Goal: Task Accomplishment & Management: Use online tool/utility

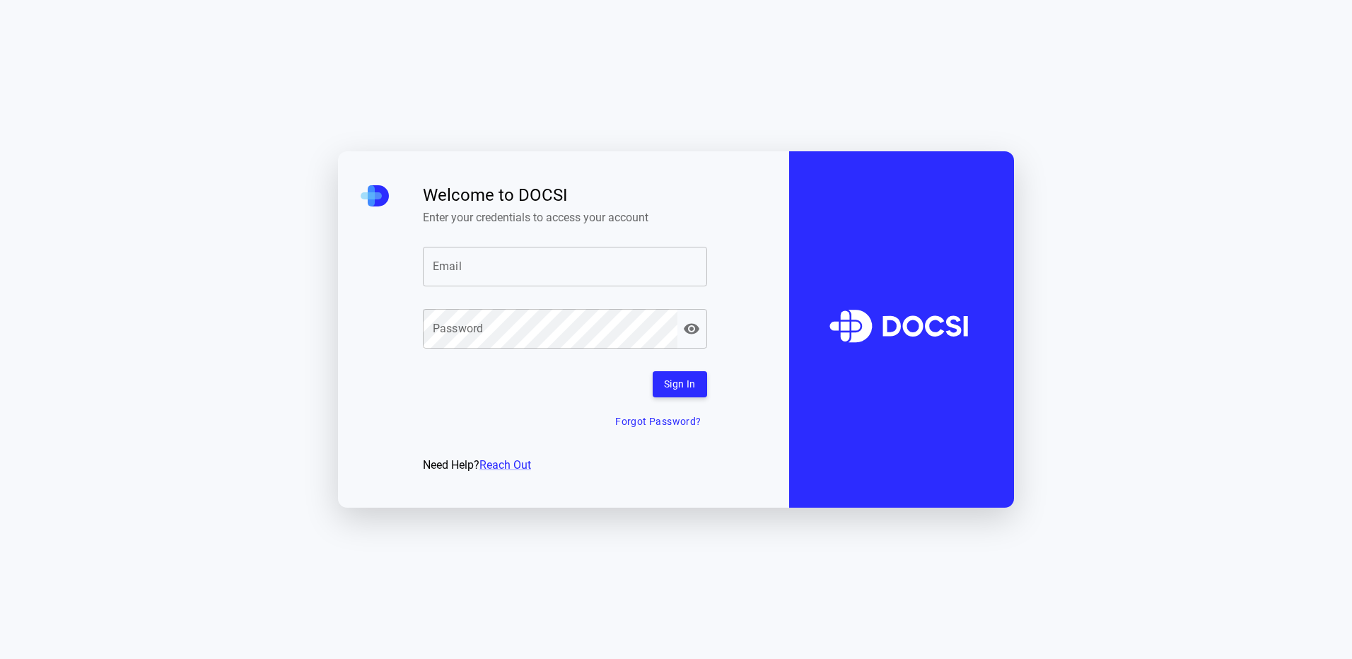
click at [615, 281] on input "Email" at bounding box center [565, 267] width 284 height 40
click at [515, 270] on input "Email" at bounding box center [565, 267] width 284 height 40
paste input "**********"
type input "**********"
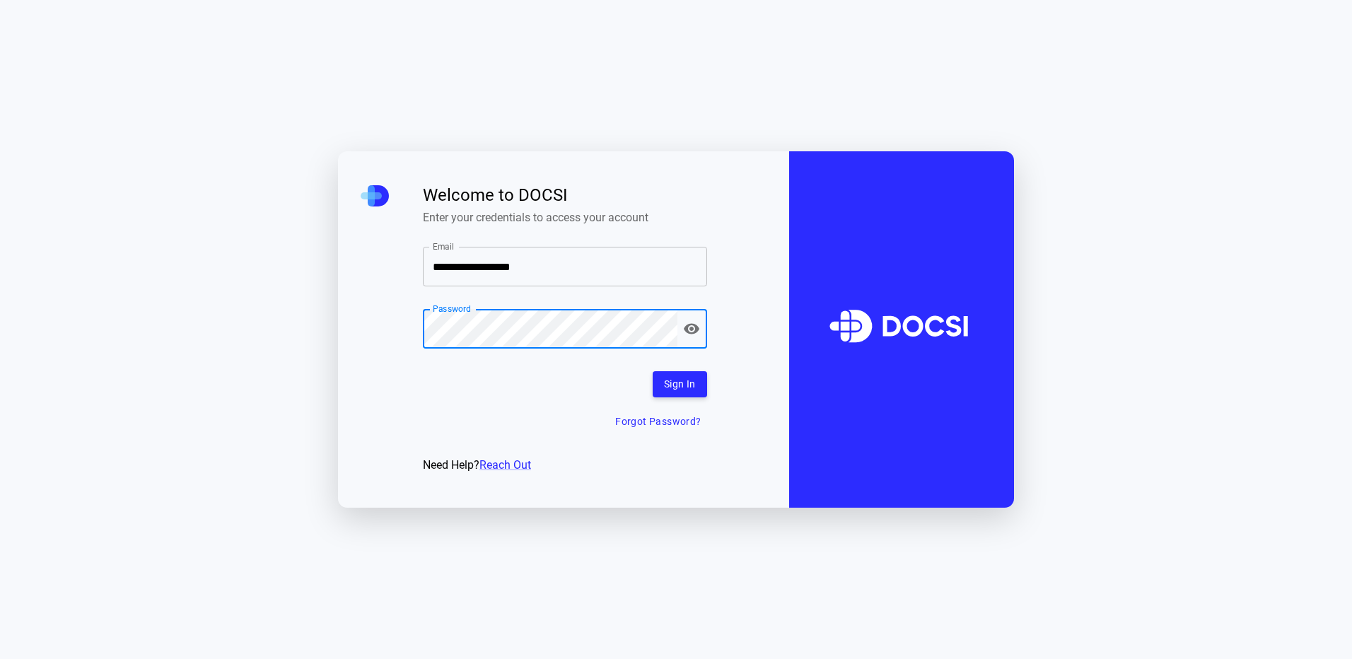
click at [675, 388] on button "Sign In" at bounding box center [680, 384] width 54 height 26
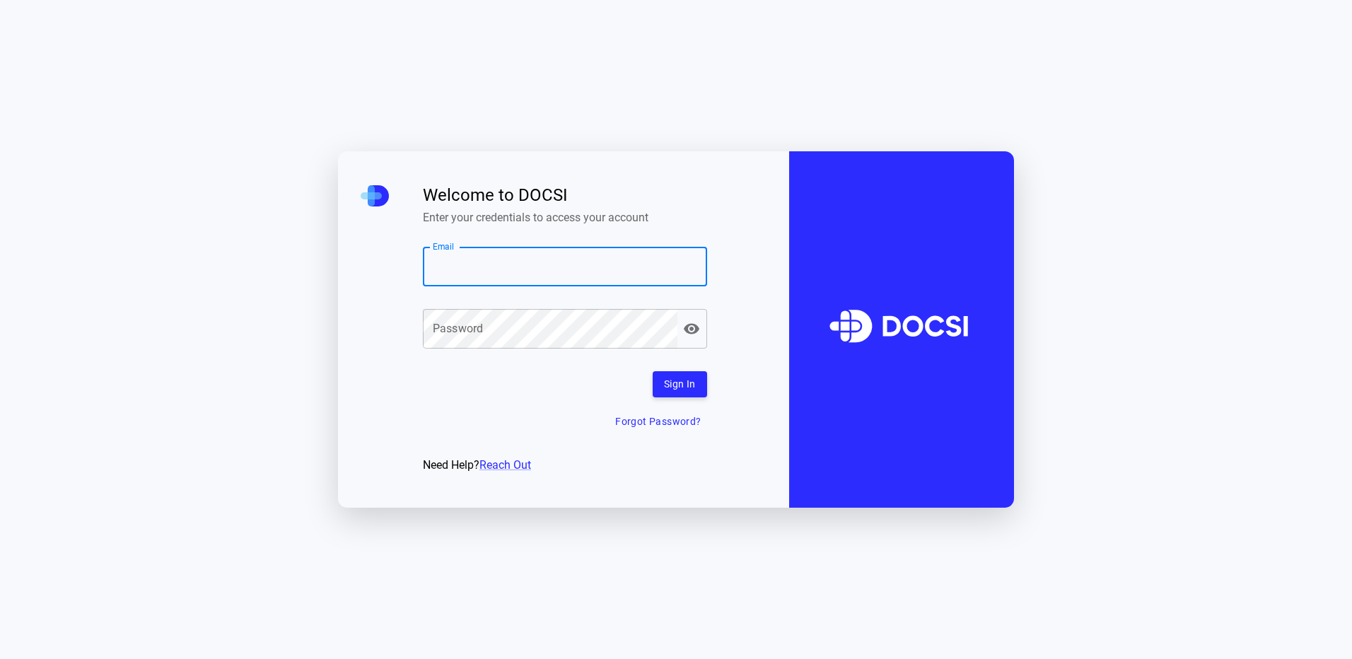
click at [486, 260] on input "Email" at bounding box center [565, 267] width 284 height 40
type input "**********"
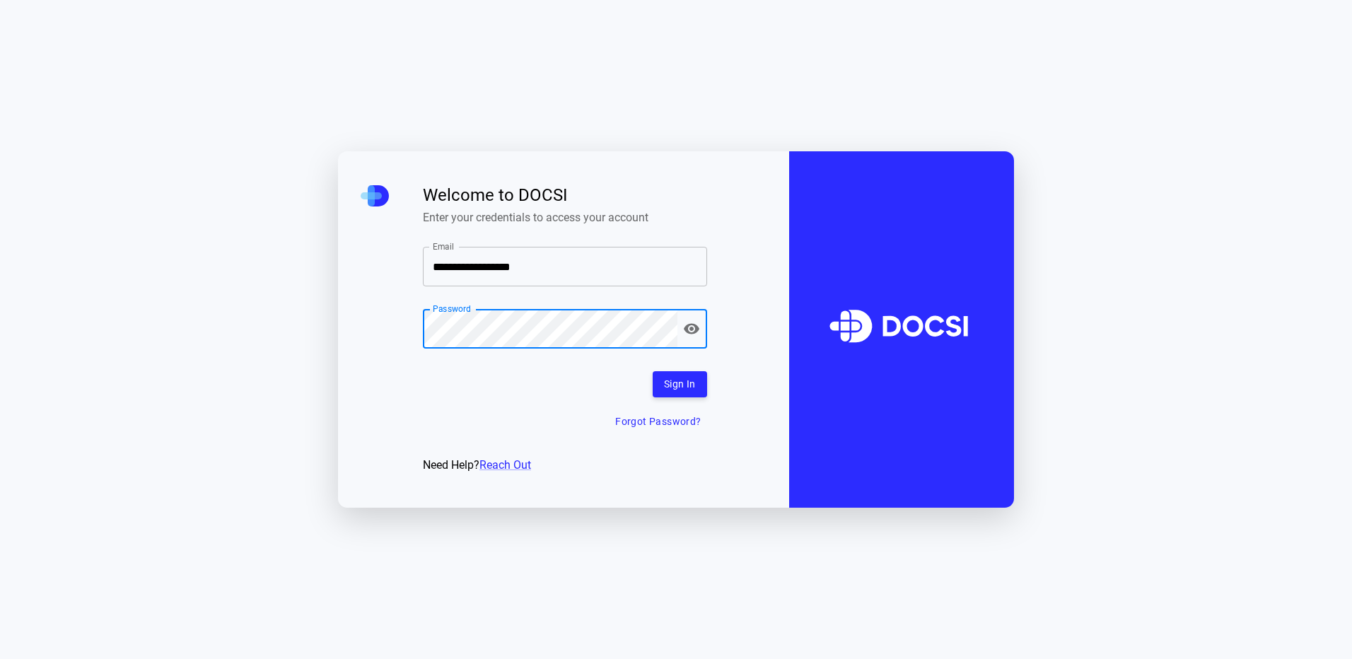
click at [669, 382] on button "Sign In" at bounding box center [680, 384] width 54 height 26
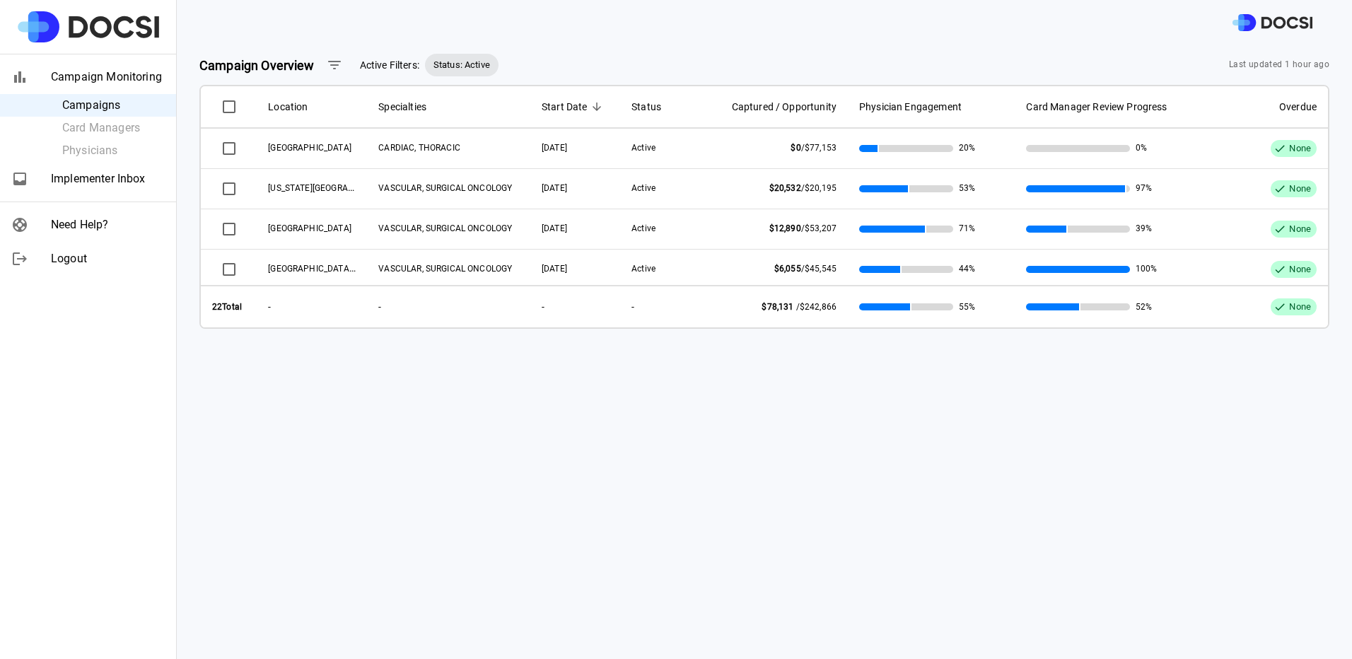
click at [110, 180] on span "Implementer Inbox" at bounding box center [108, 178] width 114 height 17
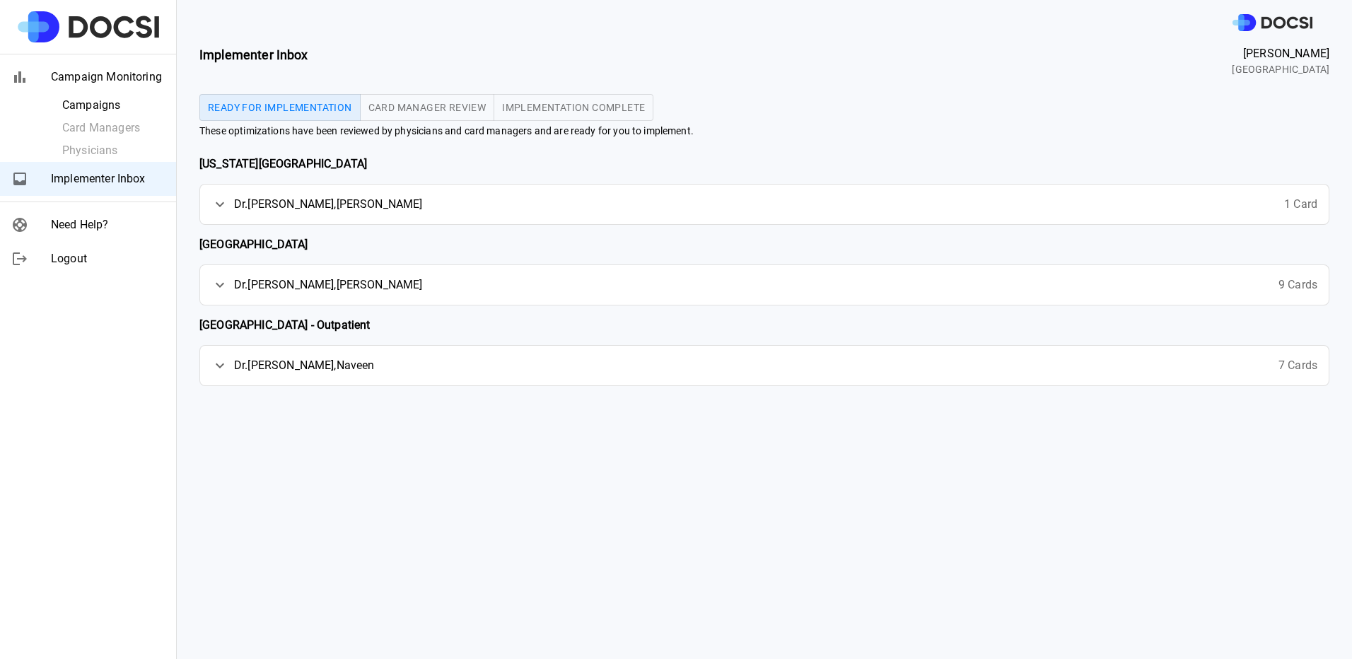
click at [549, 113] on button "Implementation Complete" at bounding box center [574, 107] width 160 height 27
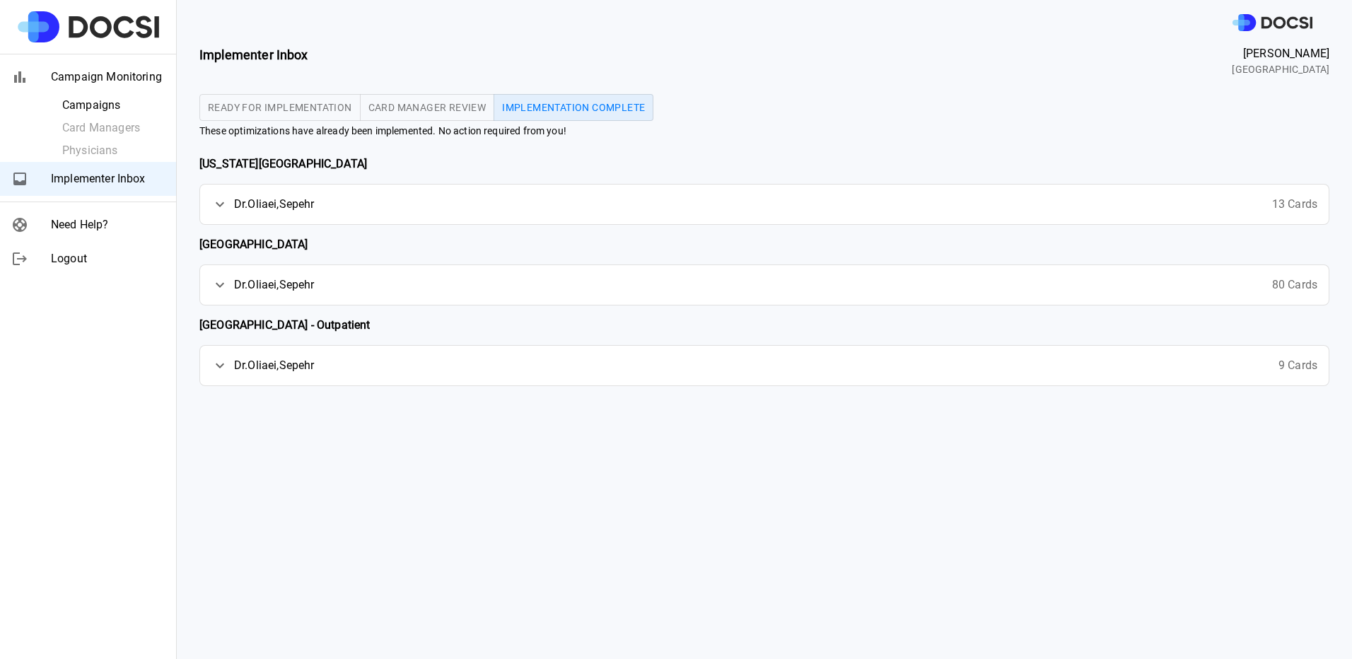
click at [220, 204] on icon at bounding box center [219, 204] width 17 height 17
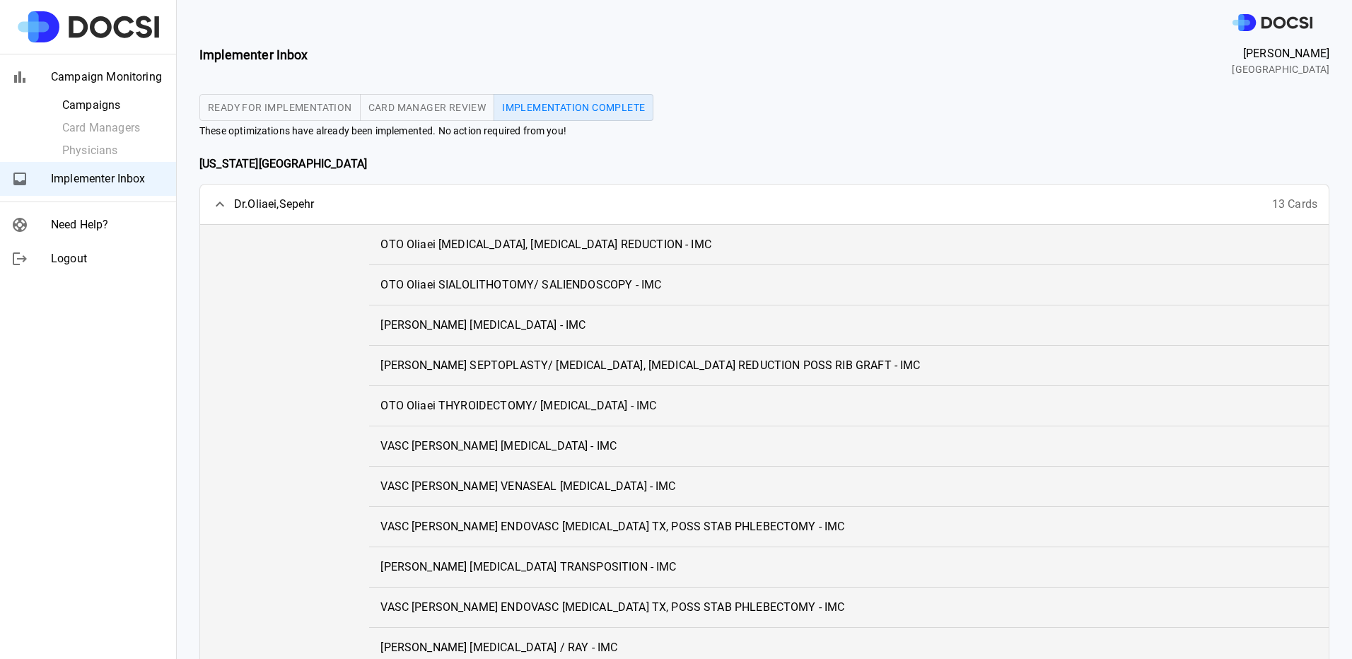
click at [220, 204] on icon at bounding box center [219, 204] width 17 height 17
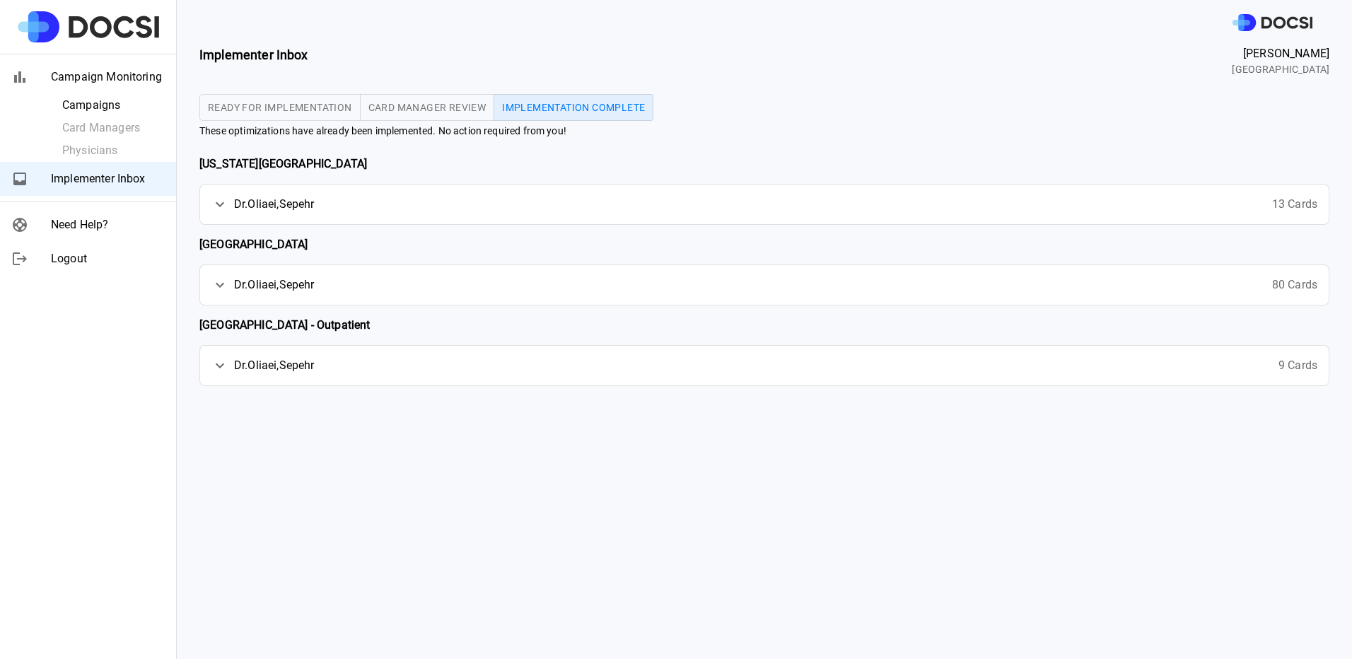
click at [998, 4] on div at bounding box center [764, 22] width 1175 height 45
click at [222, 204] on icon at bounding box center [220, 204] width 8 height 5
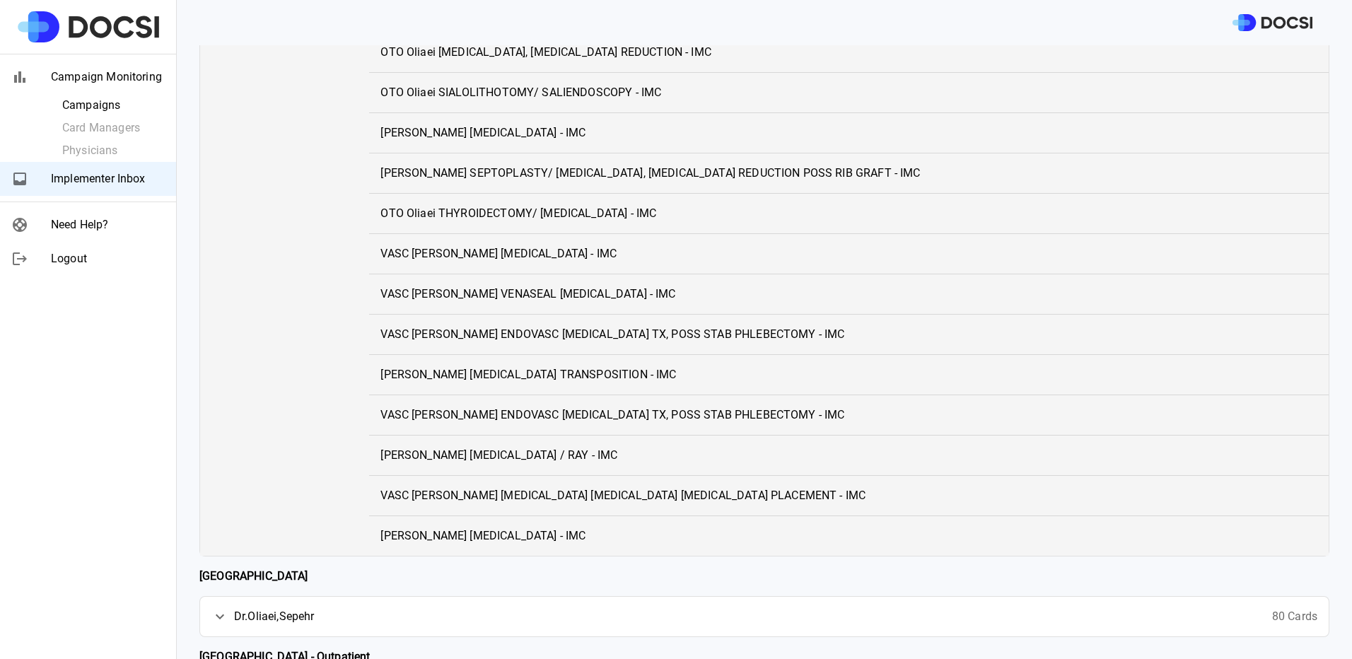
scroll to position [251, 0]
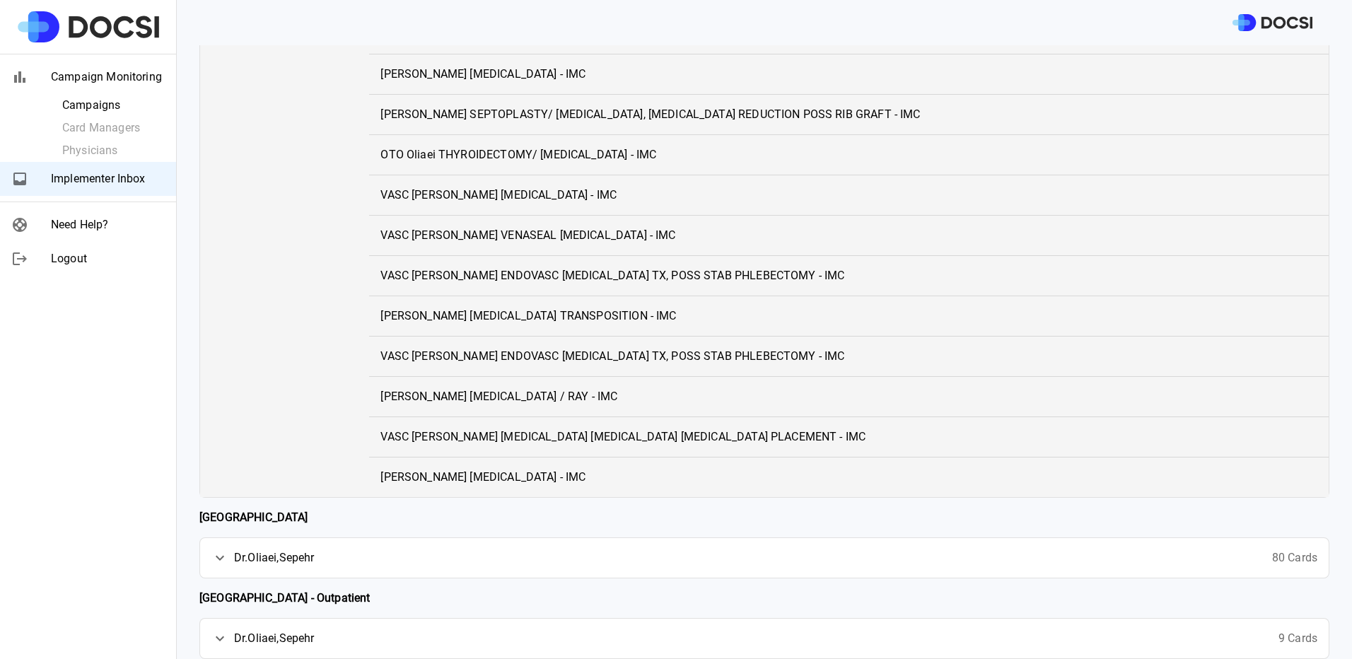
click at [214, 563] on icon at bounding box center [219, 557] width 17 height 17
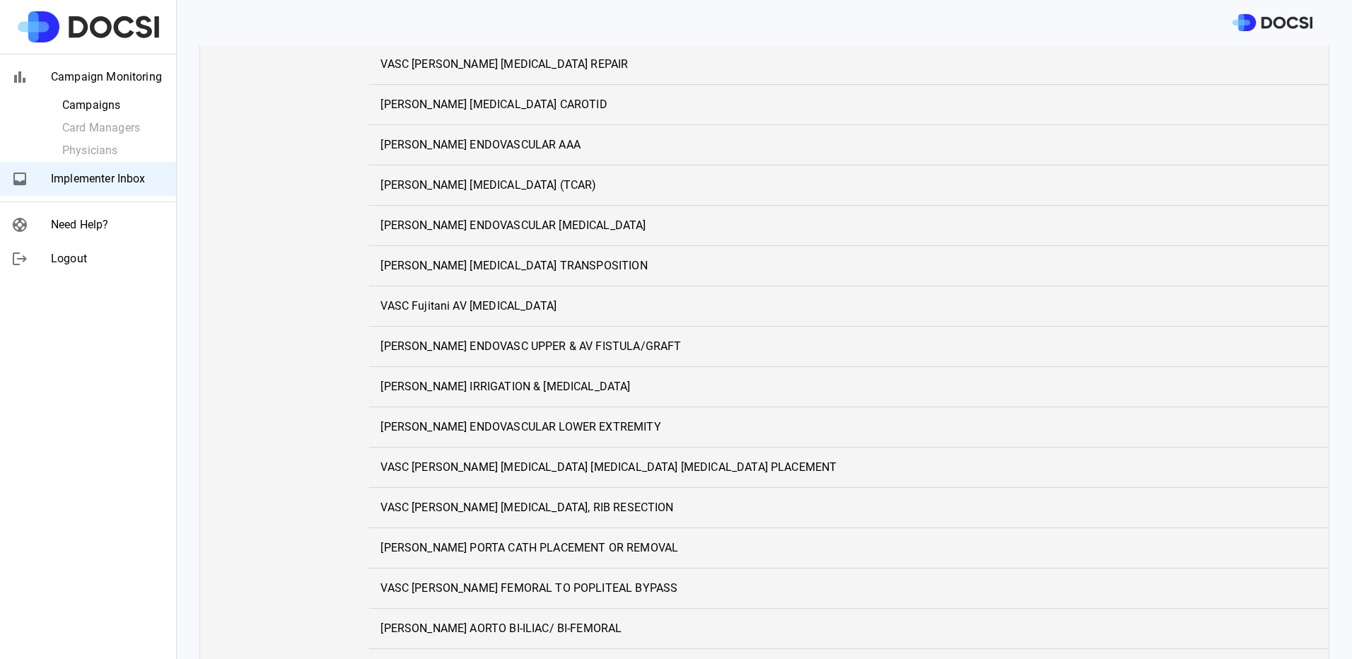
scroll to position [2951, 0]
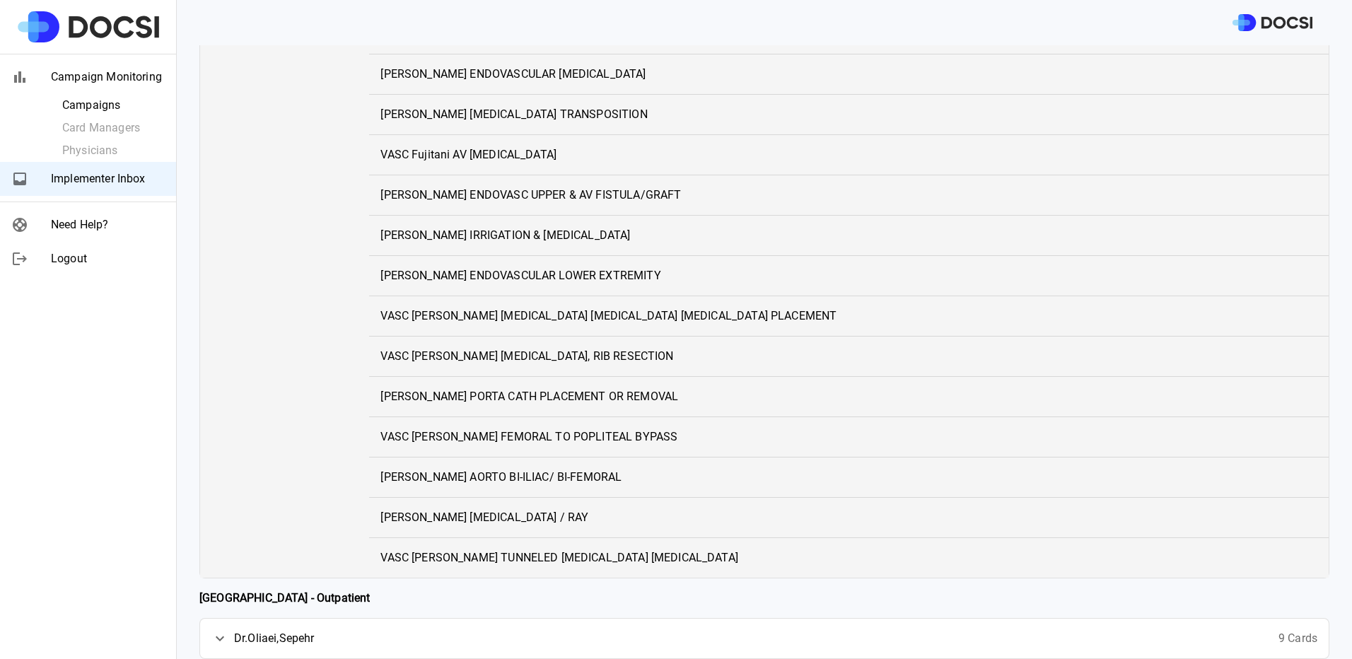
click at [218, 638] on icon at bounding box center [220, 638] width 8 height 5
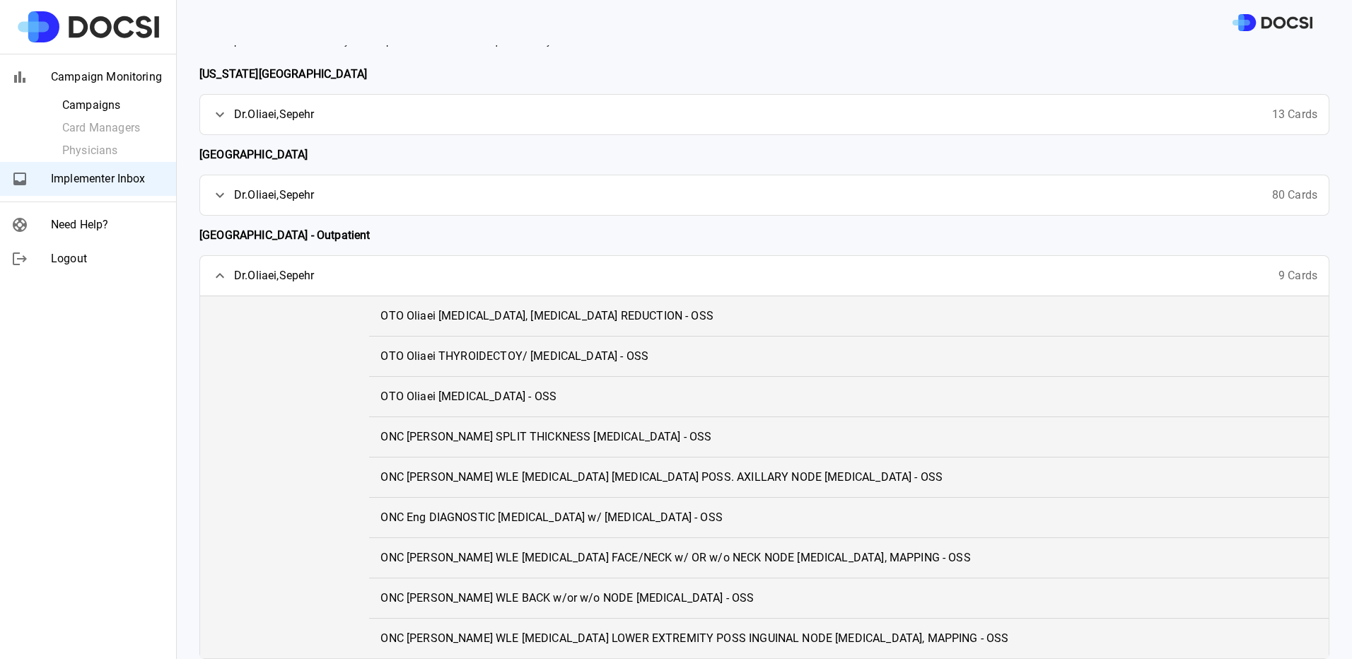
scroll to position [90, 0]
click at [223, 278] on icon at bounding box center [220, 275] width 8 height 5
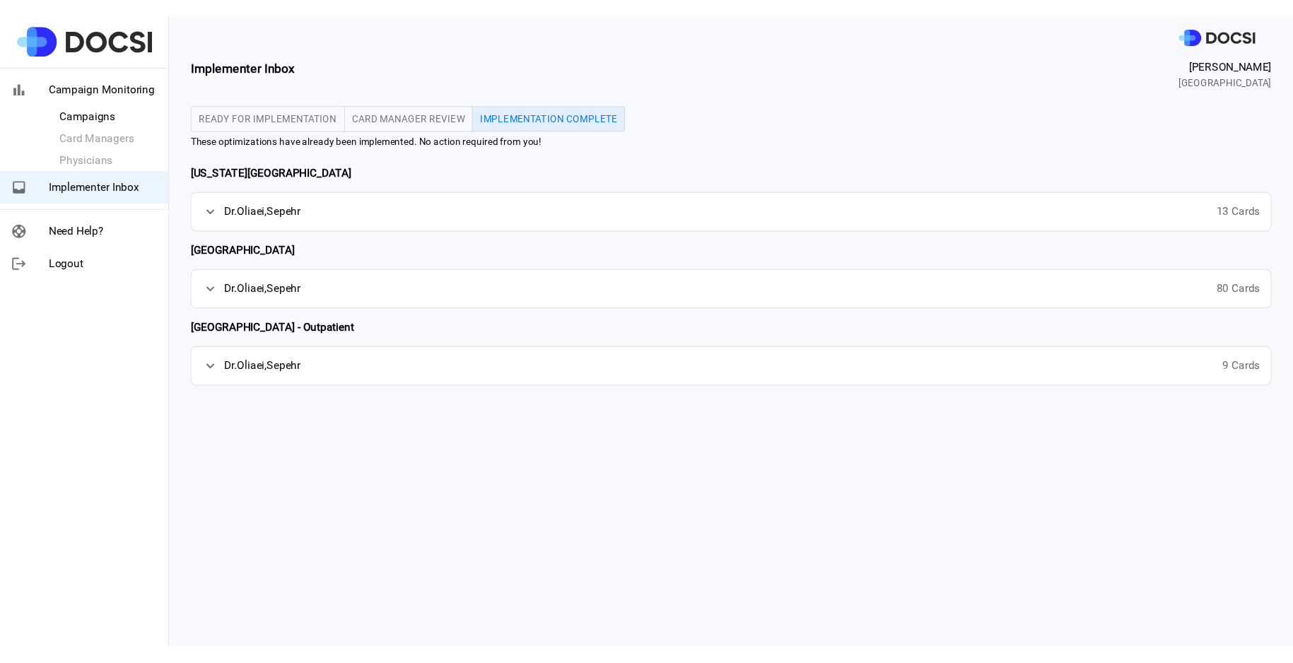
scroll to position [0, 0]
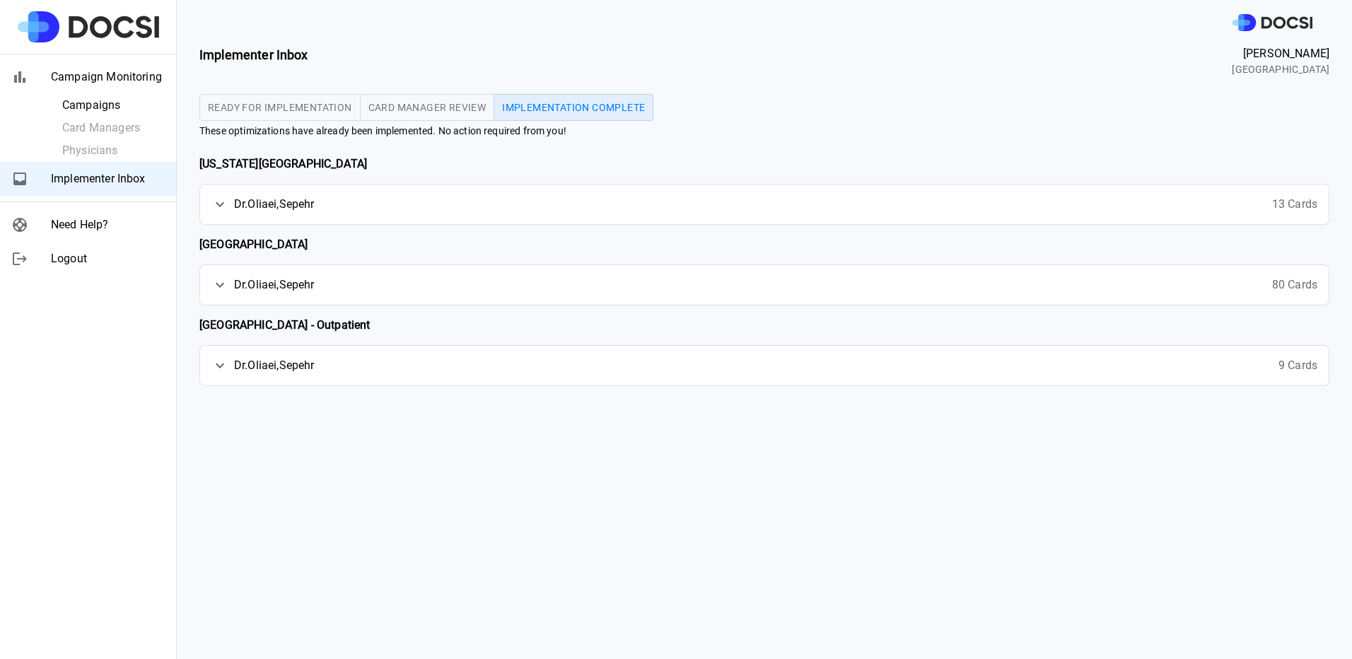
click at [581, 443] on div "Implementer Inbox Desiree Gudiel UCI Medical Center Ready for Implementation Ca…" at bounding box center [764, 352] width 1175 height 614
click at [831, 117] on div "Ready for Implementation Card Manager Review Implementation Complete" at bounding box center [764, 107] width 1130 height 27
click at [1007, 115] on div "Ready for Implementation Card Manager Review Implementation Complete" at bounding box center [764, 107] width 1130 height 27
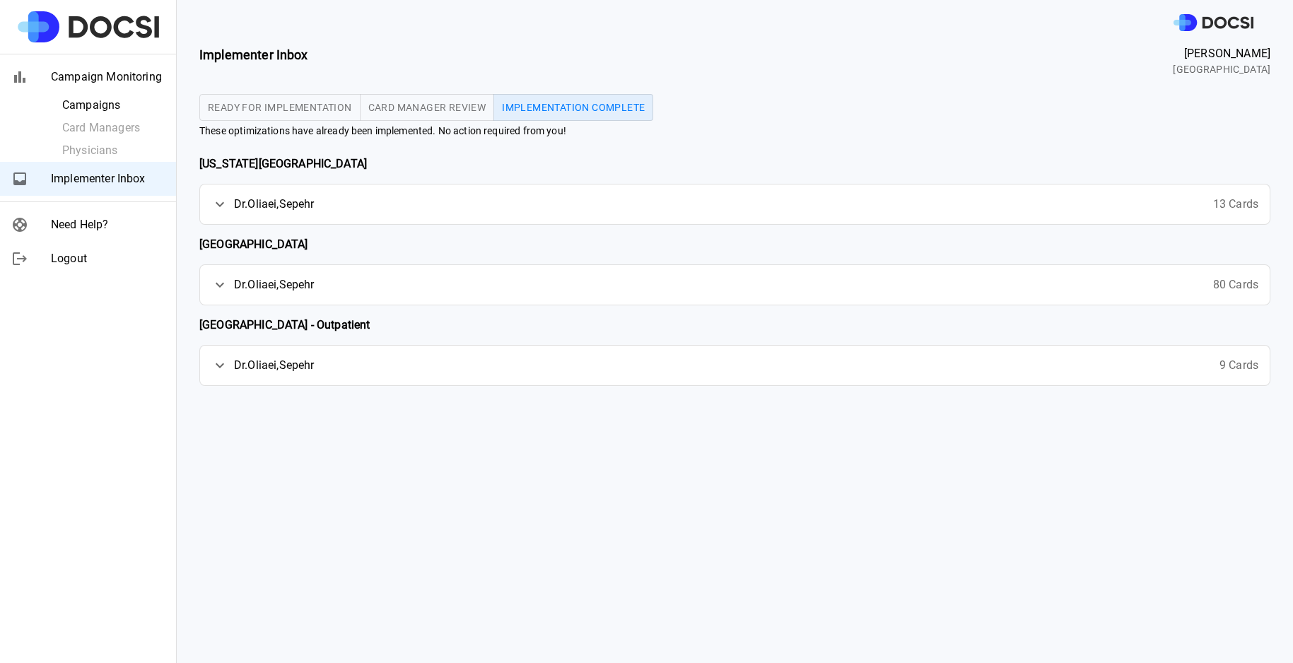
click at [844, 60] on div "Implementer Inbox Desiree Gudiel UCI Medical Center" at bounding box center [734, 61] width 1071 height 32
